Goal: Task Accomplishment & Management: Complete application form

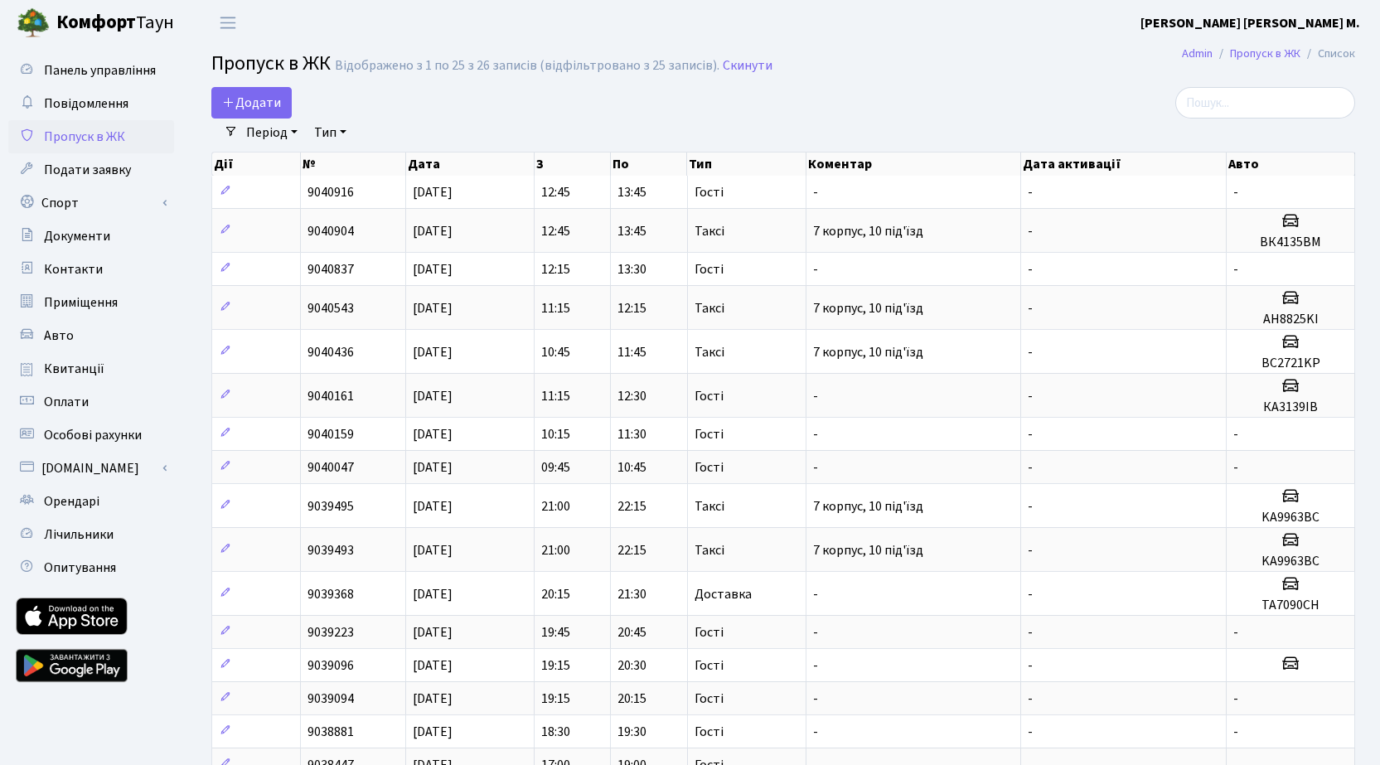
select select "25"
click at [261, 102] on span "Додати" at bounding box center [251, 103] width 59 height 18
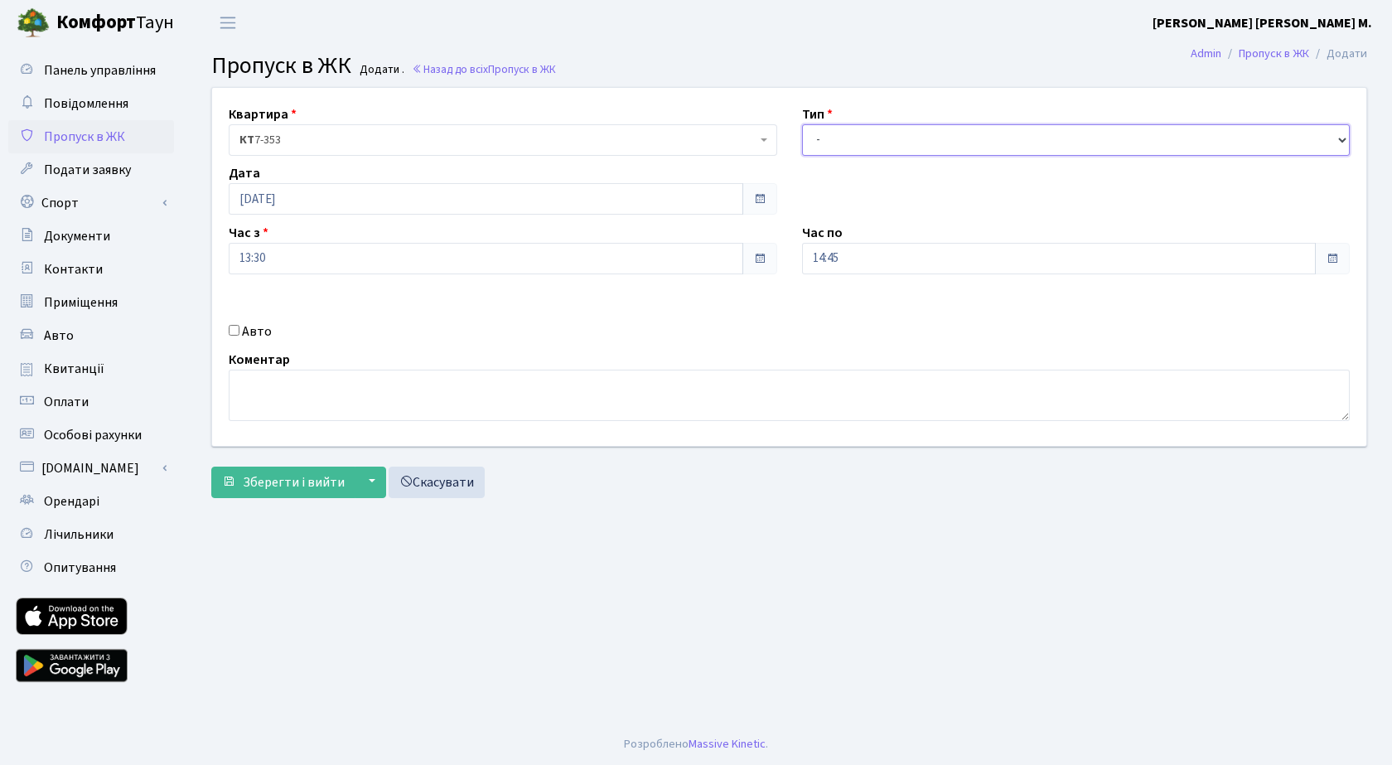
click at [884, 139] on select "- Доставка Таксі Гості Сервіс" at bounding box center [1076, 139] width 549 height 31
select select "3"
click at [802, 124] on select "- Доставка Таксі Гості Сервіс" at bounding box center [1076, 139] width 549 height 31
click at [317, 491] on button "Зберегти і вийти" at bounding box center [283, 481] width 144 height 31
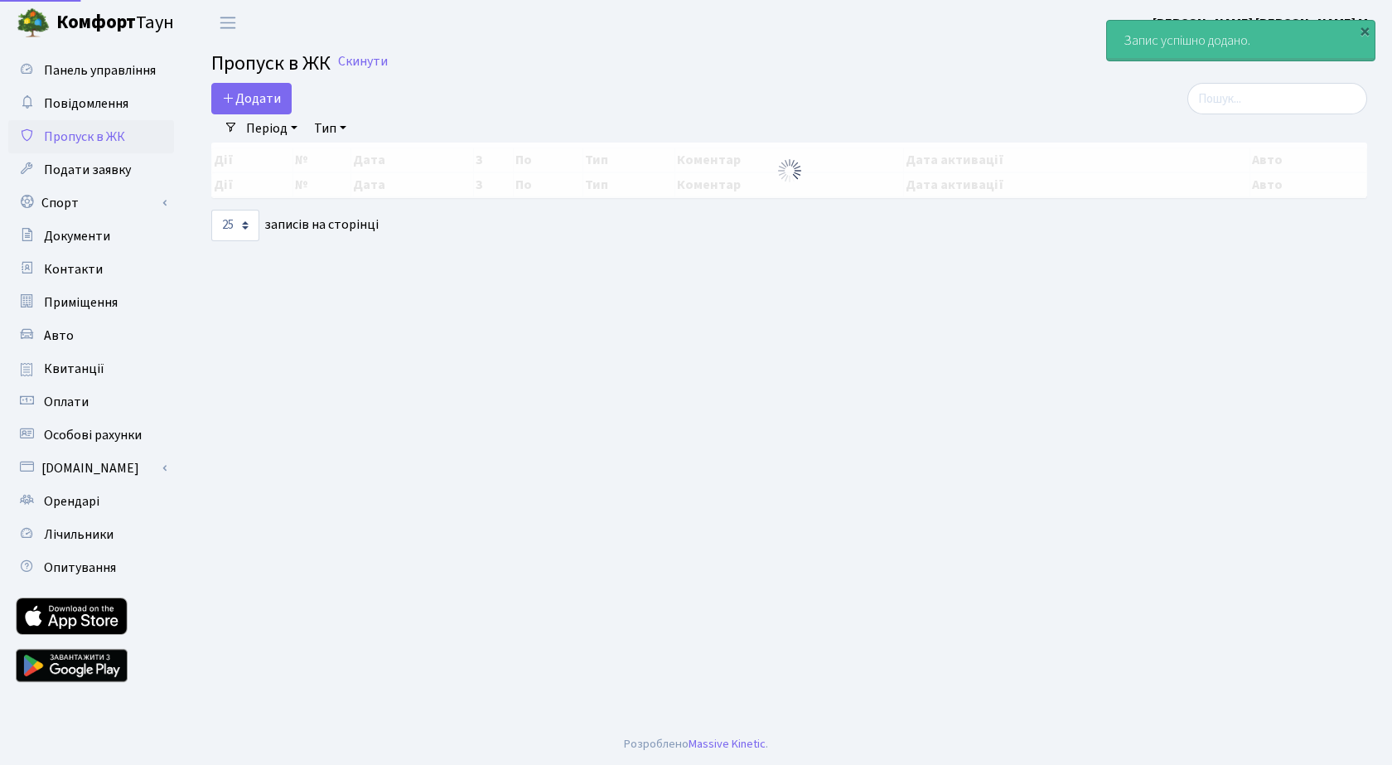
select select "25"
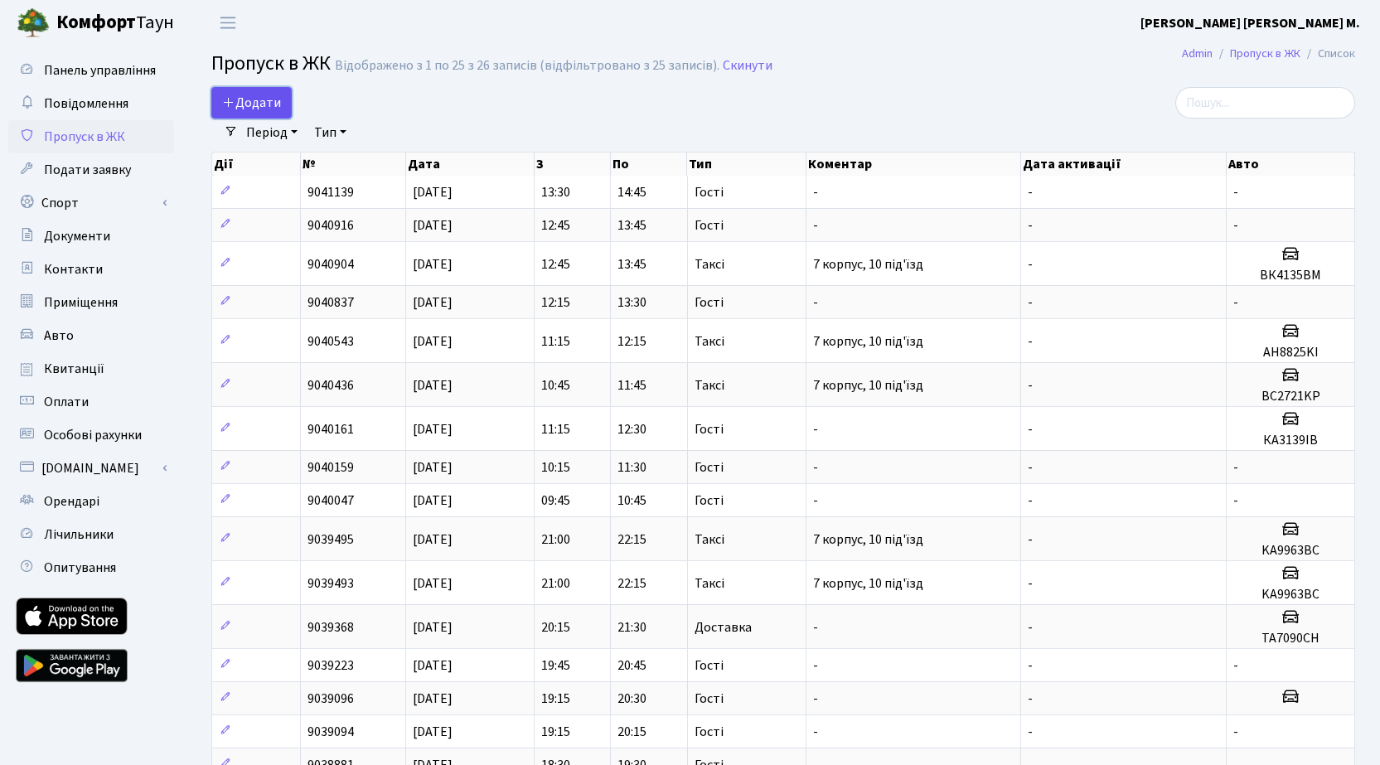
click at [241, 97] on span "Додати" at bounding box center [251, 103] width 59 height 18
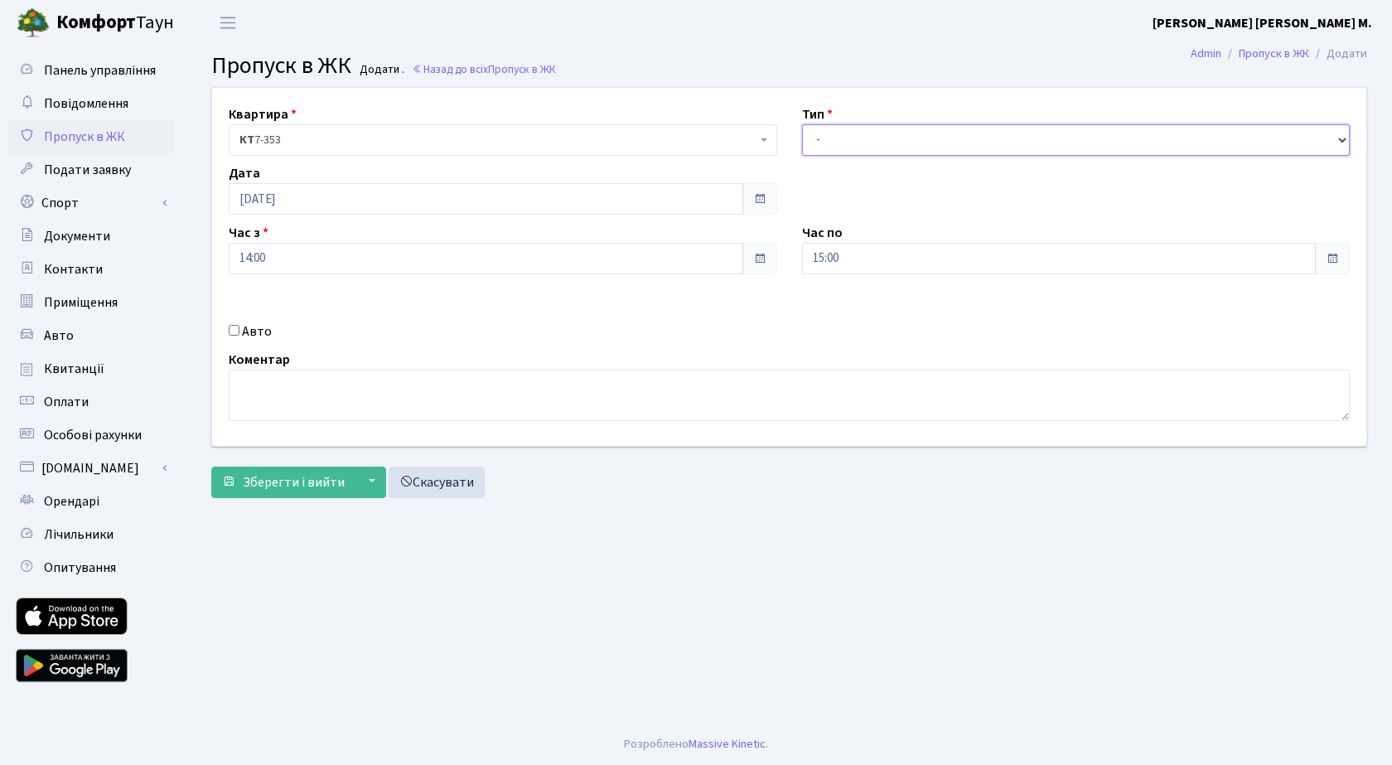
drag, startPoint x: 855, startPoint y: 138, endPoint x: 876, endPoint y: 147, distance: 22.6
click at [856, 138] on select "- Доставка Таксі Гості Сервіс" at bounding box center [1076, 139] width 549 height 31
select select "3"
click at [802, 124] on select "- Доставка Таксі Гості Сервіс" at bounding box center [1076, 139] width 549 height 31
click at [321, 255] on input "14:00" at bounding box center [486, 258] width 515 height 31
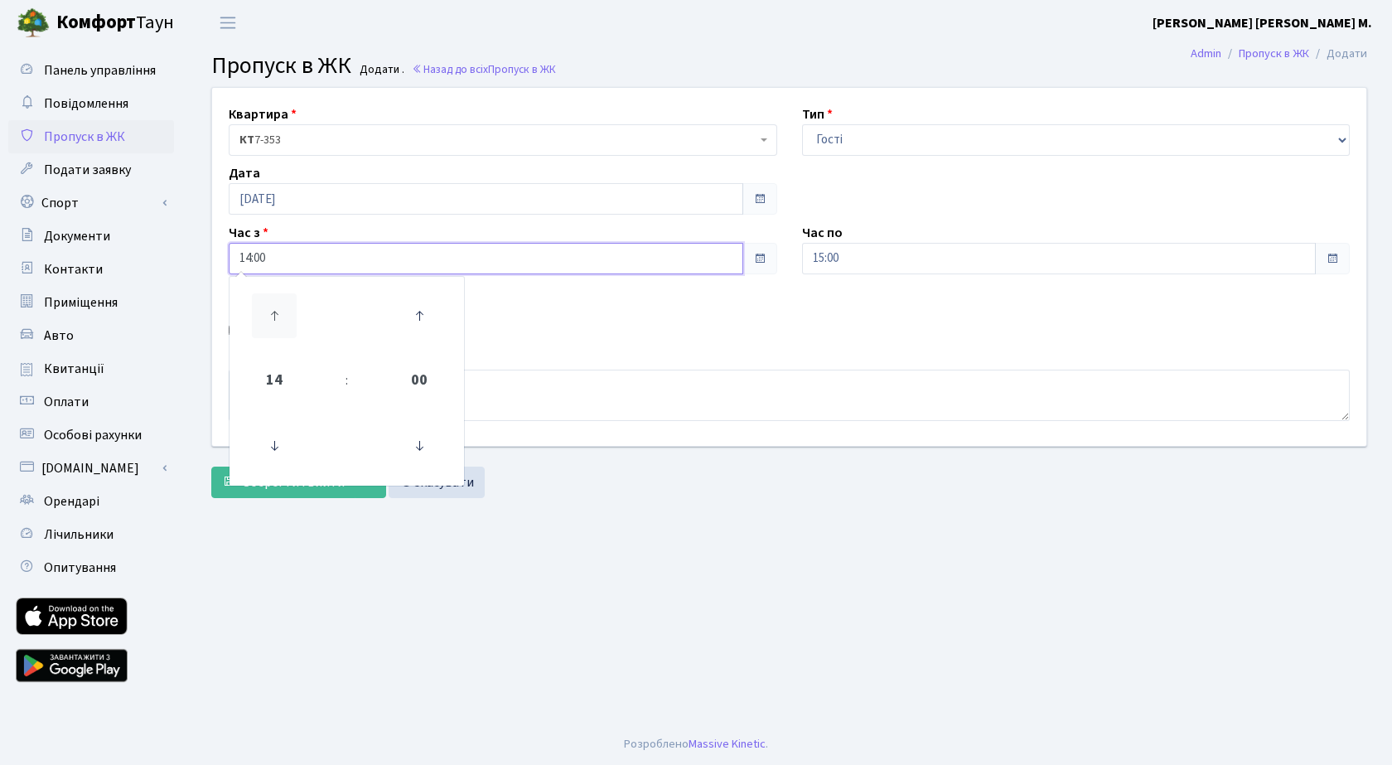
drag, startPoint x: 277, startPoint y: 305, endPoint x: 525, endPoint y: 296, distance: 248.7
click at [278, 305] on icon at bounding box center [274, 315] width 45 height 45
type input "15:00"
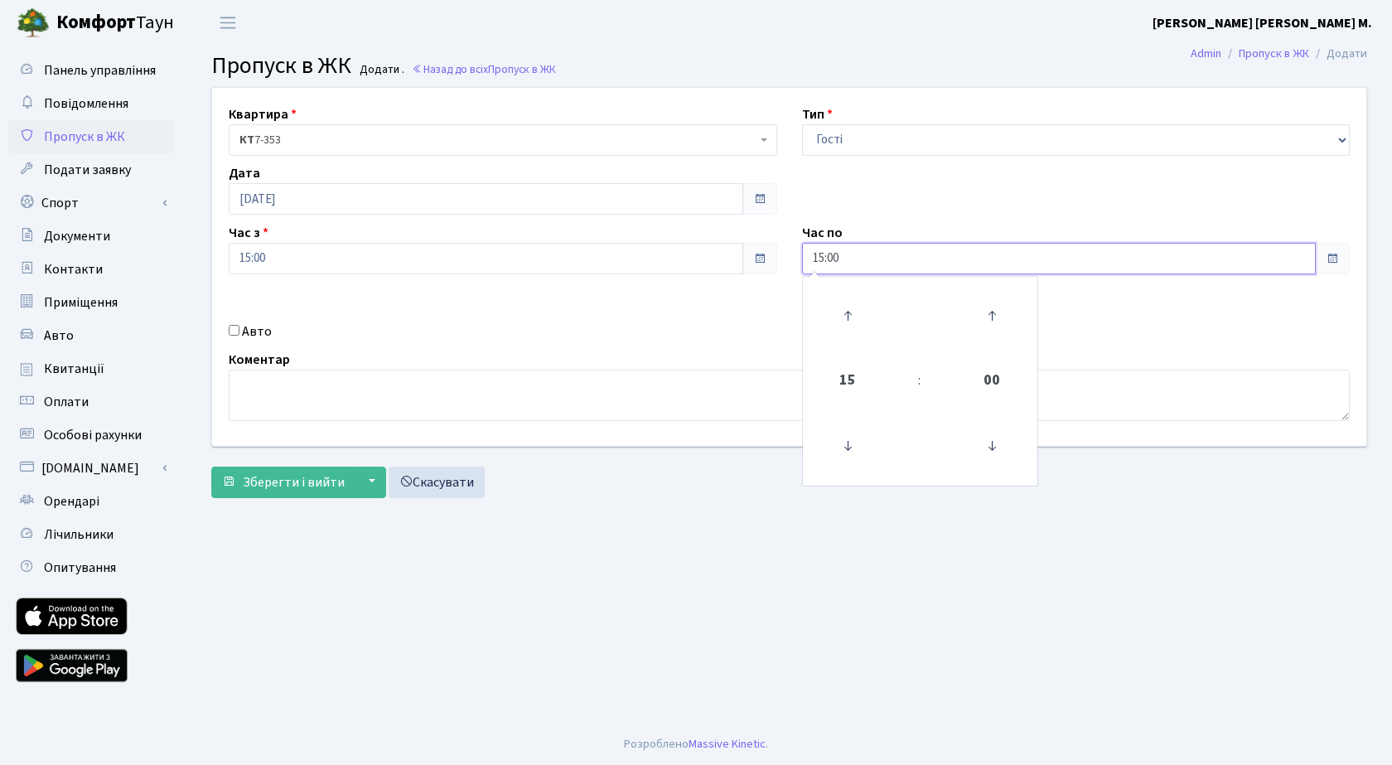
click at [887, 263] on input "15:00" at bounding box center [1059, 258] width 515 height 31
click at [853, 312] on icon at bounding box center [847, 315] width 45 height 45
click at [853, 313] on icon at bounding box center [847, 315] width 45 height 45
type input "18:00"
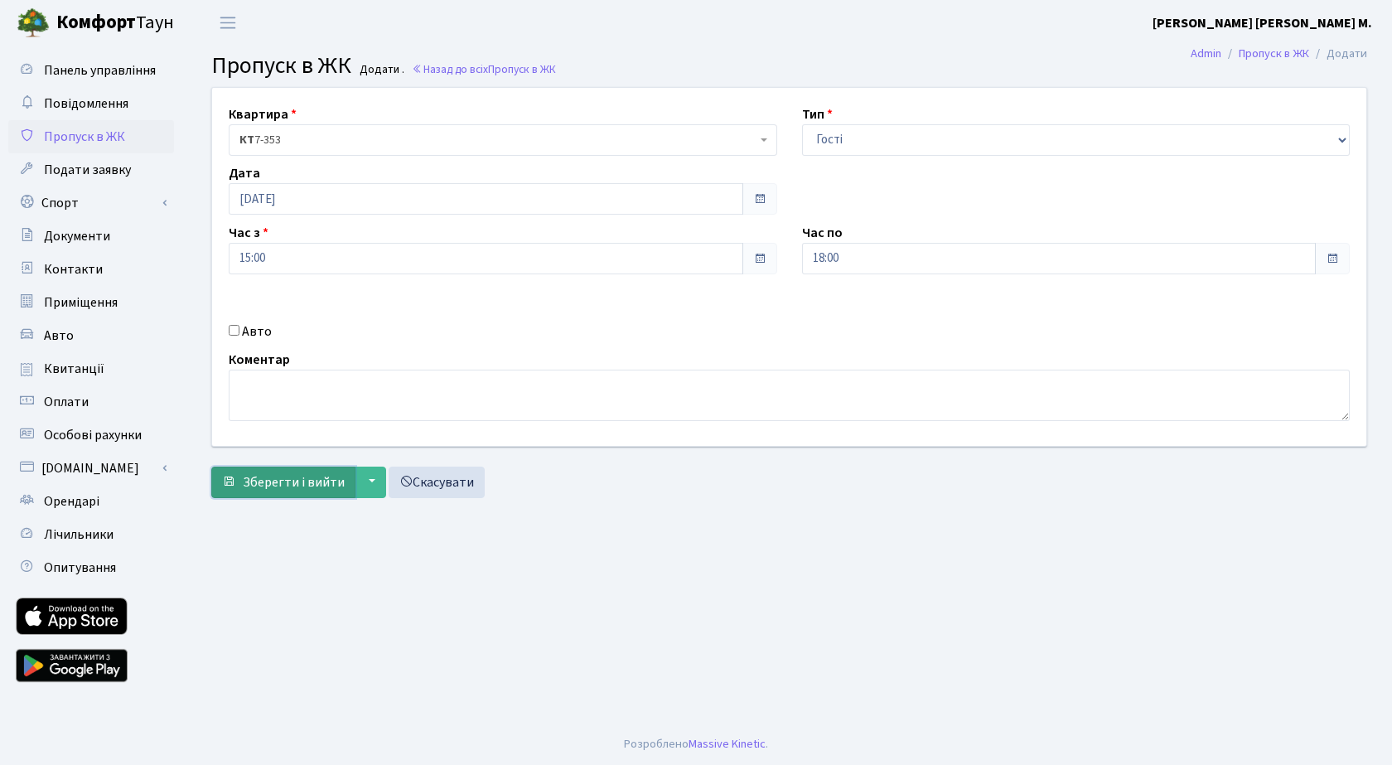
click at [251, 488] on span "Зберегти і вийти" at bounding box center [294, 482] width 102 height 18
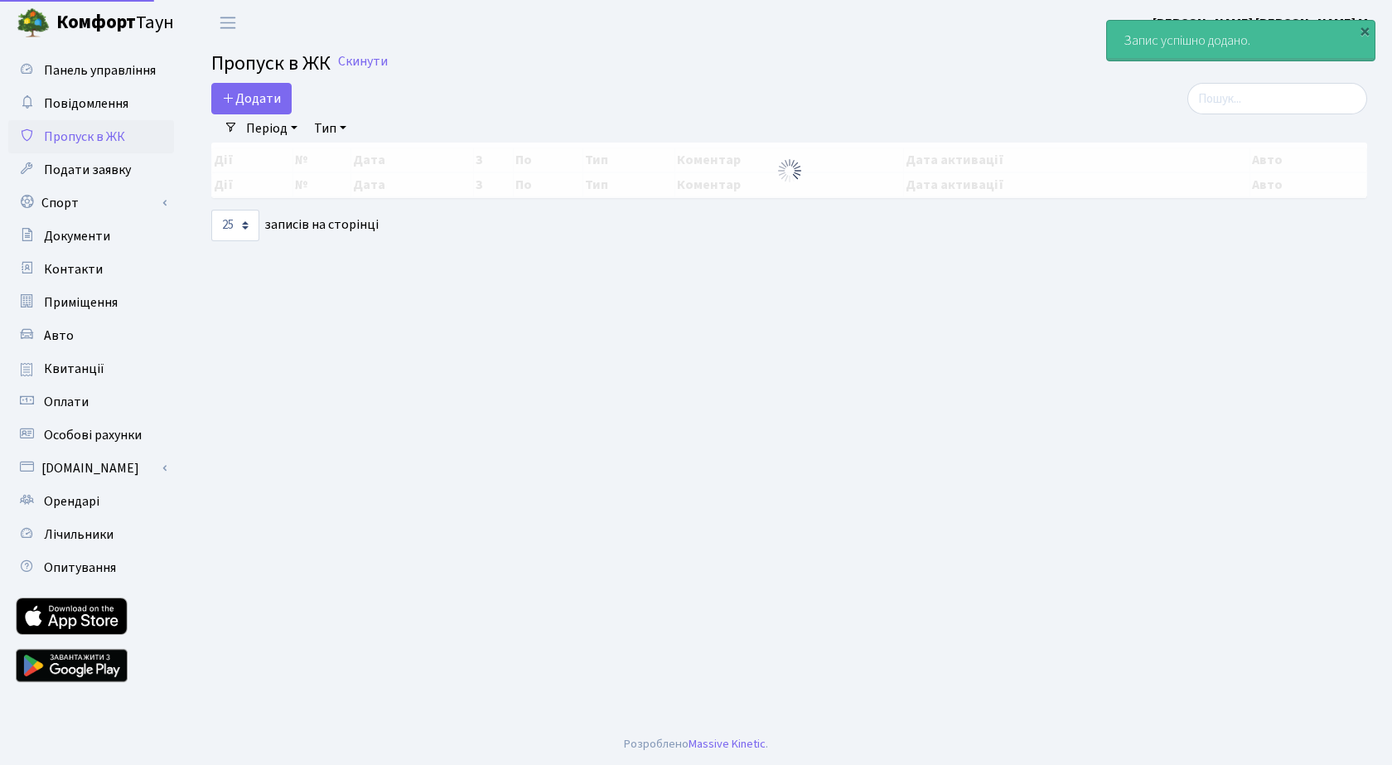
select select "25"
